Goal: Task Accomplishment & Management: Manage account settings

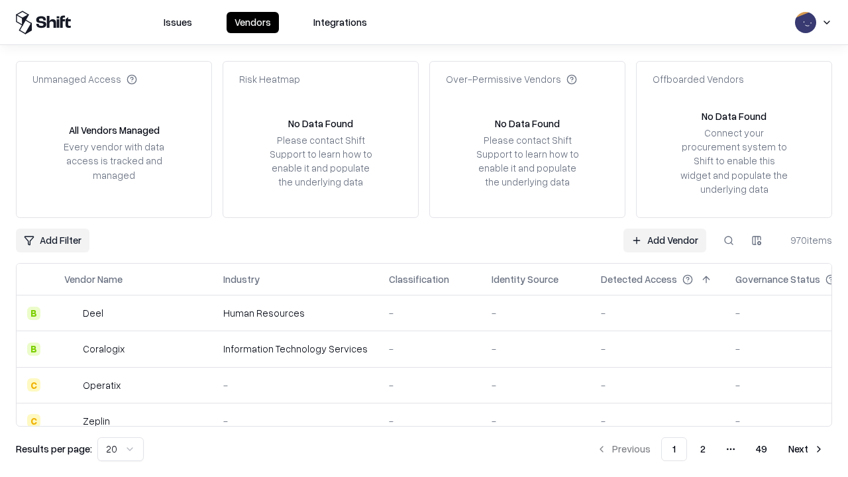
click at [665, 240] on link "Add Vendor" at bounding box center [665, 241] width 83 height 24
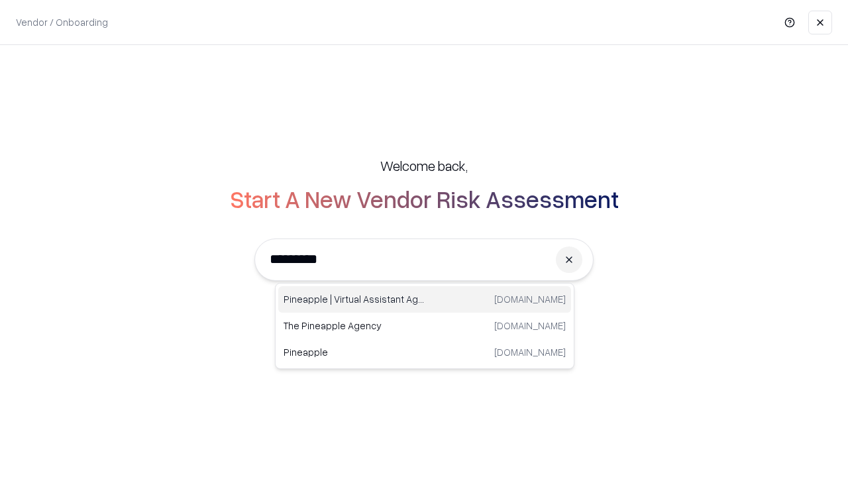
click at [425, 300] on div "Pineapple | Virtual Assistant Agency [DOMAIN_NAME]" at bounding box center [424, 299] width 293 height 27
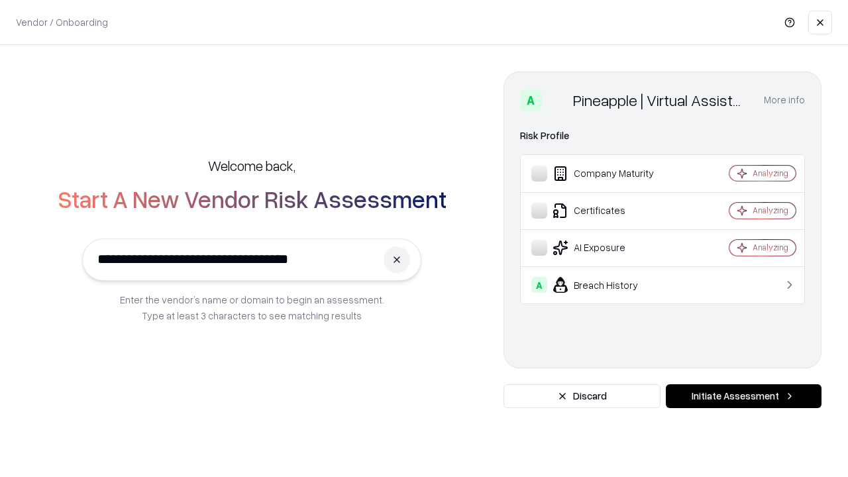
type input "**********"
click at [744, 396] on button "Initiate Assessment" at bounding box center [744, 396] width 156 height 24
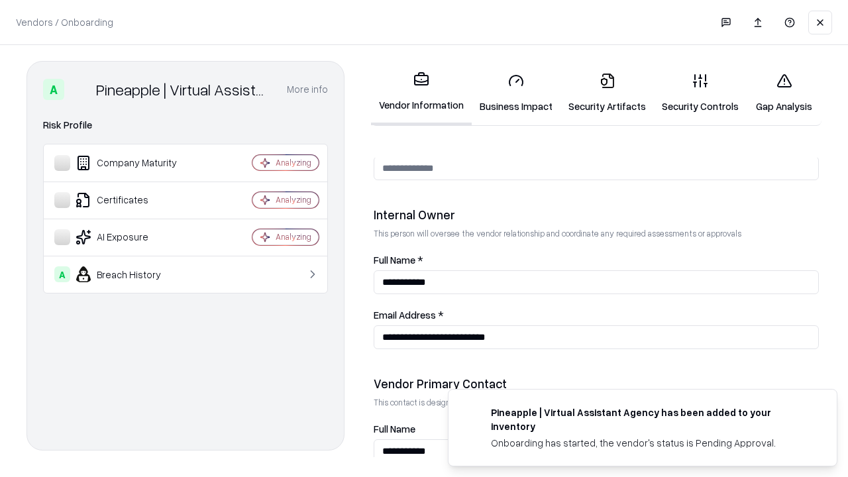
scroll to position [687, 0]
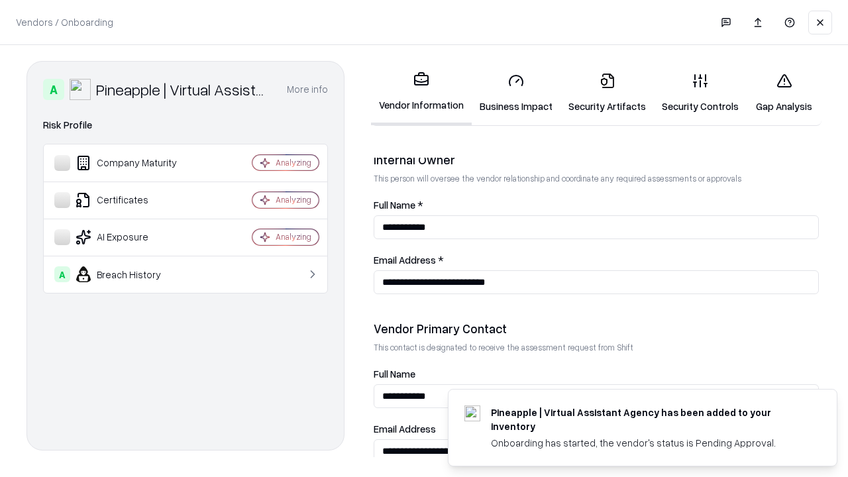
click at [516, 93] on link "Business Impact" at bounding box center [516, 93] width 89 height 62
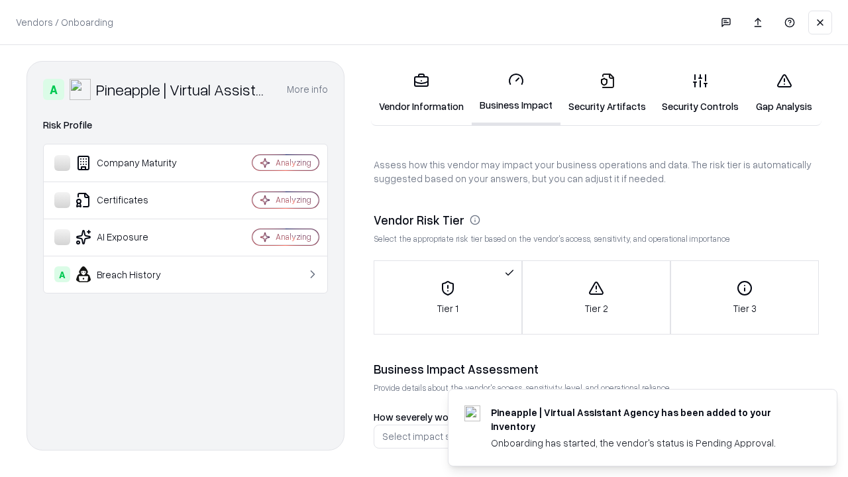
click at [607, 93] on link "Security Artifacts" at bounding box center [607, 93] width 93 height 62
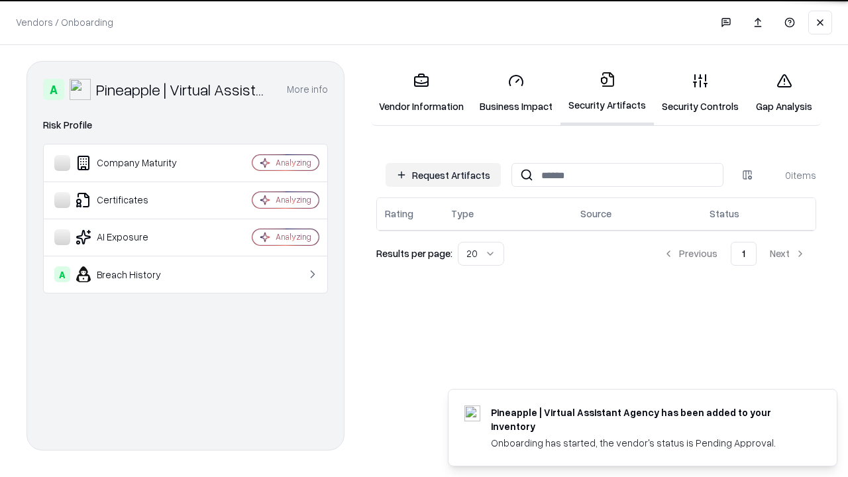
click at [443, 175] on button "Request Artifacts" at bounding box center [443, 175] width 115 height 24
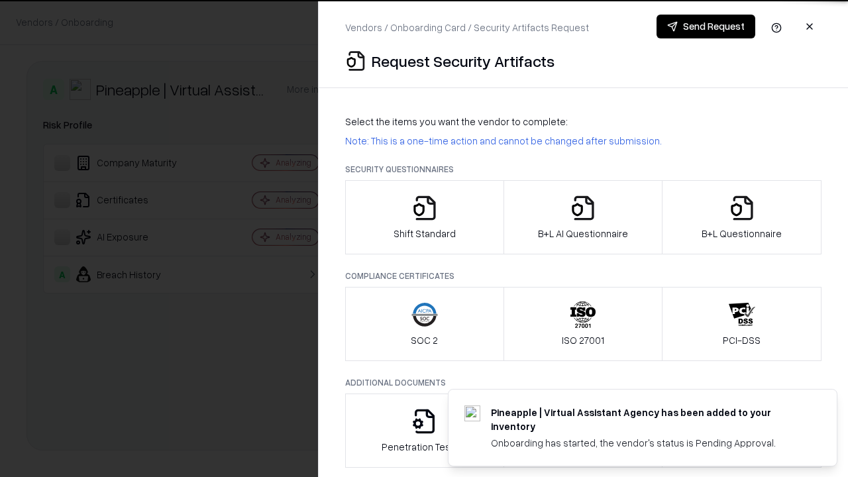
click at [424, 217] on icon "button" at bounding box center [425, 208] width 27 height 27
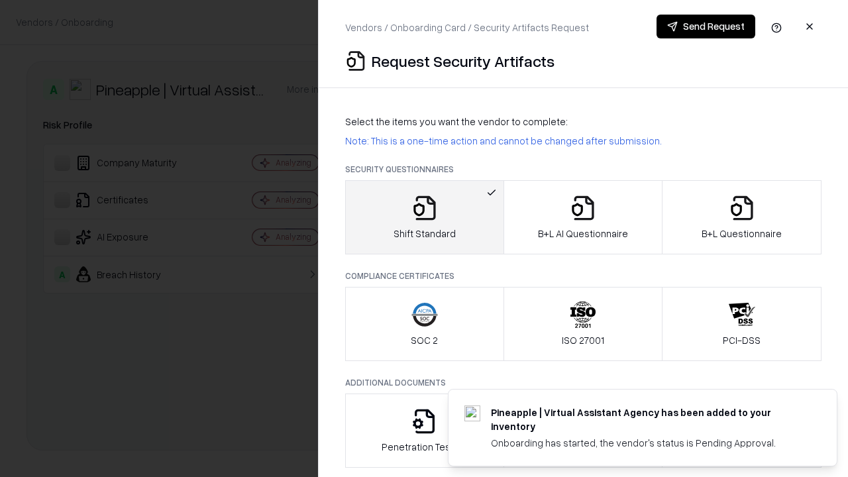
click at [706, 27] on button "Send Request" at bounding box center [706, 27] width 99 height 24
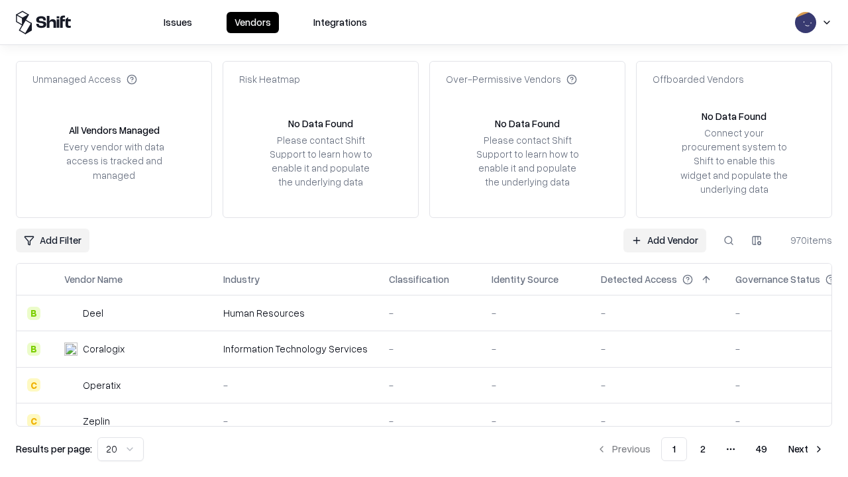
click at [729, 240] on button at bounding box center [729, 241] width 24 height 24
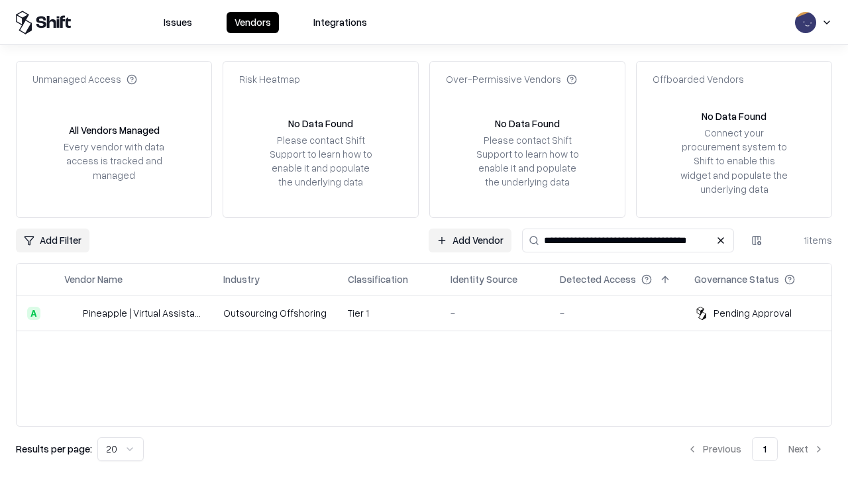
type input "**********"
click at [432, 313] on td "Tier 1" at bounding box center [388, 314] width 103 height 36
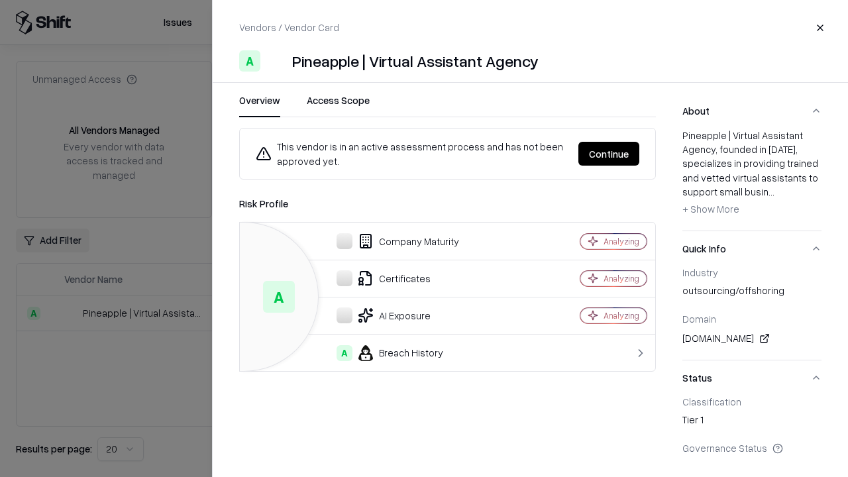
click at [609, 154] on button "Continue" at bounding box center [609, 154] width 61 height 24
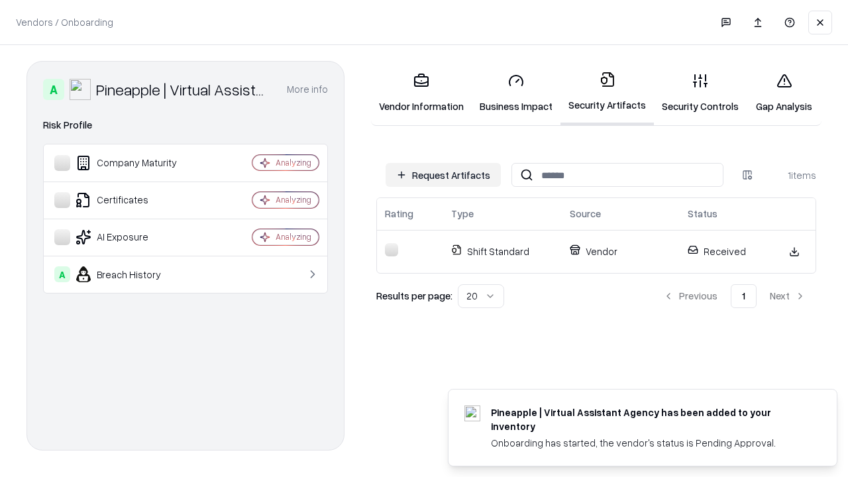
click at [784, 93] on link "Gap Analysis" at bounding box center [784, 93] width 75 height 62
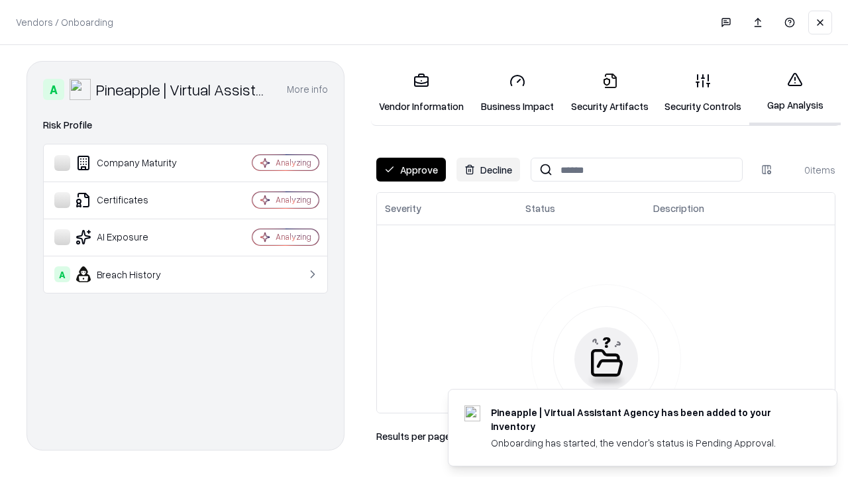
click at [411, 170] on button "Approve" at bounding box center [411, 170] width 70 height 24
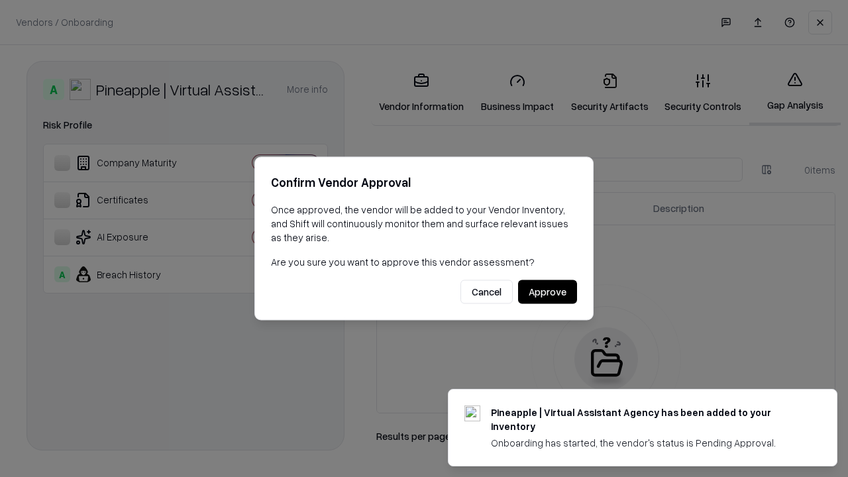
click at [547, 292] on button "Approve" at bounding box center [547, 292] width 59 height 24
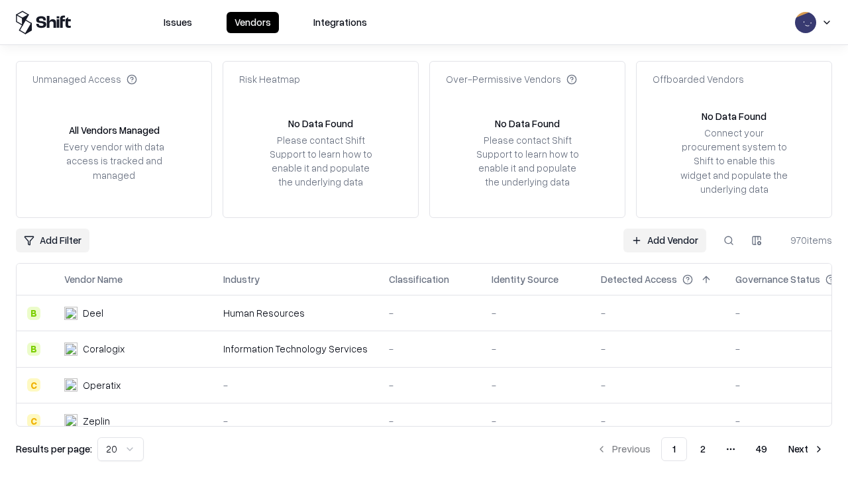
type input "**********"
click at [665, 240] on link "Add Vendor" at bounding box center [665, 241] width 83 height 24
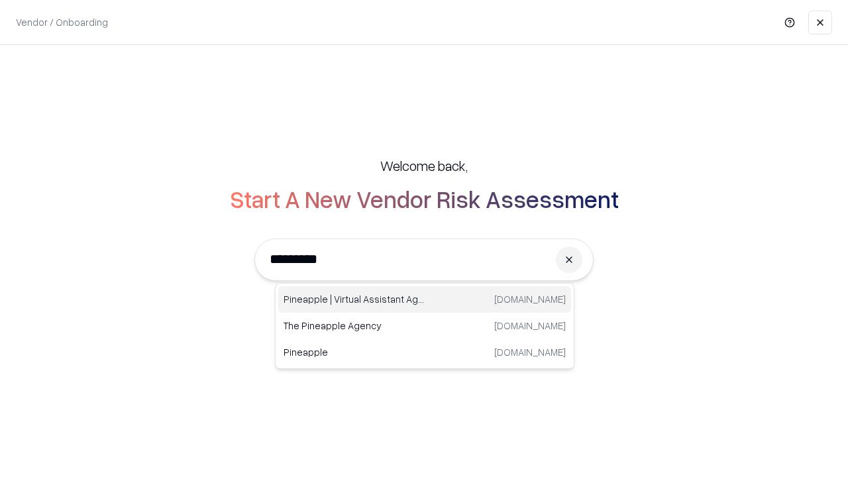
click at [425, 300] on div "Pineapple | Virtual Assistant Agency [DOMAIN_NAME]" at bounding box center [424, 299] width 293 height 27
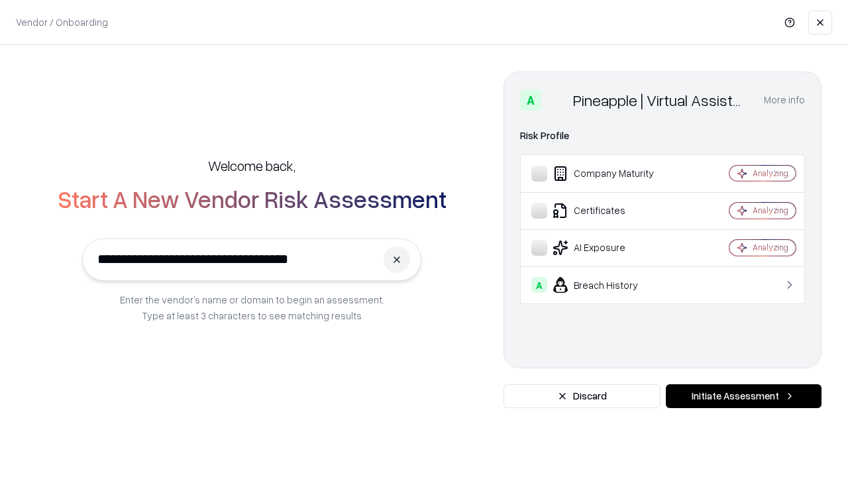
type input "**********"
click at [744, 396] on button "Initiate Assessment" at bounding box center [744, 396] width 156 height 24
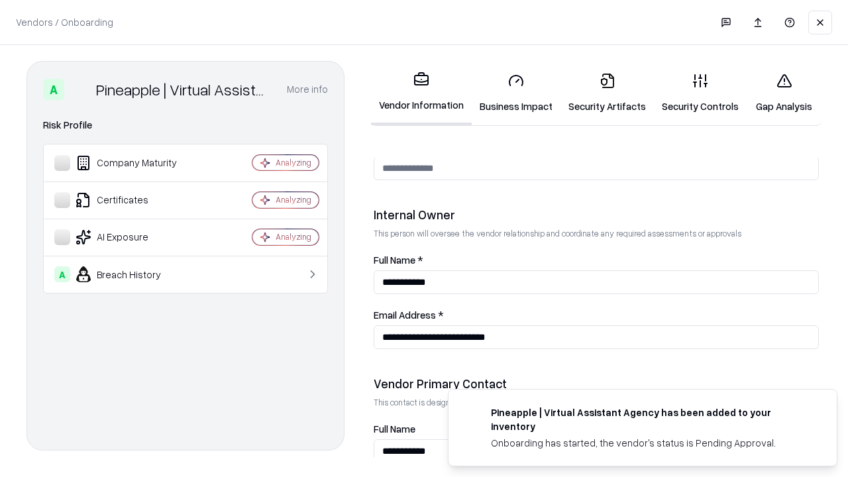
scroll to position [687, 0]
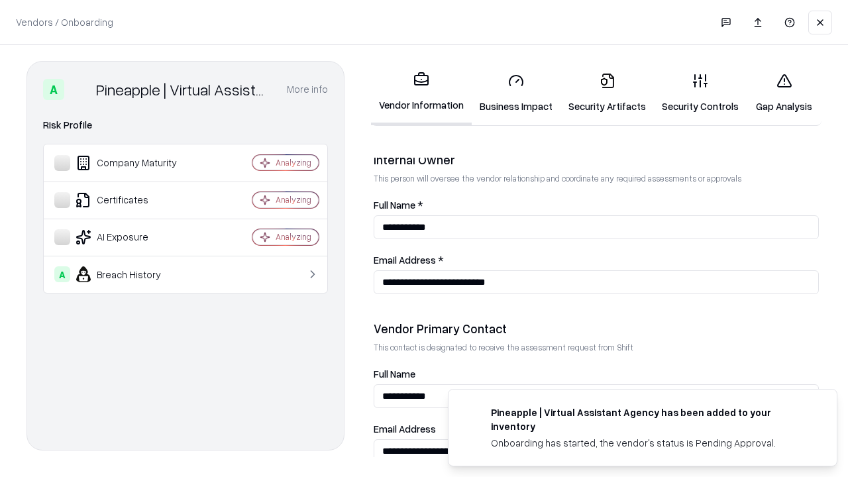
click at [784, 93] on link "Gap Analysis" at bounding box center [784, 93] width 75 height 62
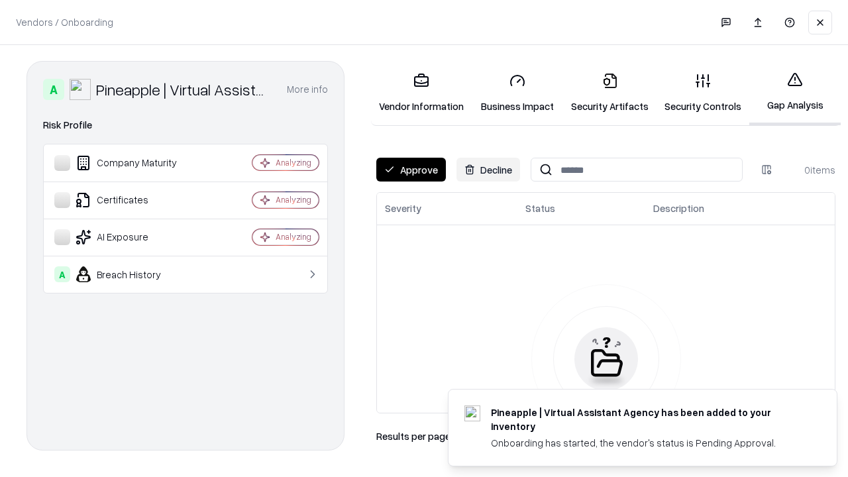
click at [411, 170] on button "Approve" at bounding box center [411, 170] width 70 height 24
